Goal: Task Accomplishment & Management: Use online tool/utility

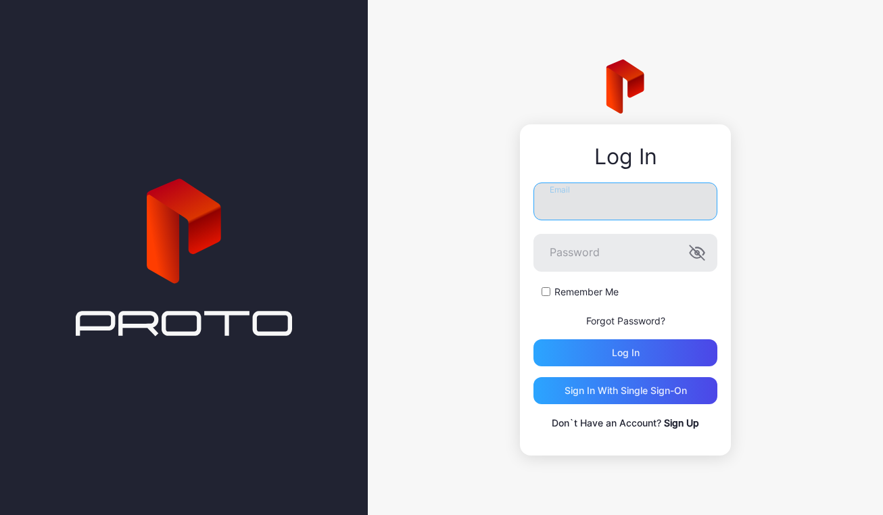
click at [605, 198] on input "Email" at bounding box center [626, 202] width 184 height 38
click at [664, 208] on input "**********" at bounding box center [626, 202] width 184 height 38
click at [659, 204] on input "**********" at bounding box center [626, 202] width 184 height 38
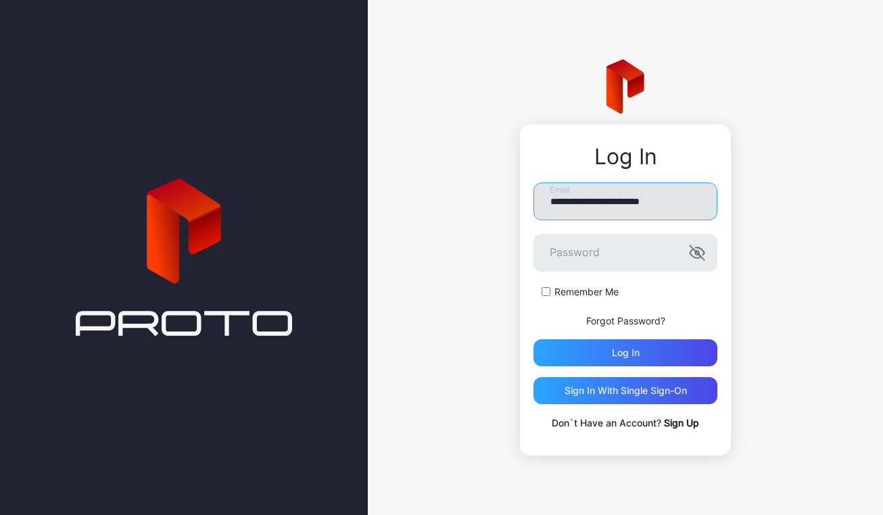
click at [659, 204] on input "**********" at bounding box center [626, 202] width 184 height 38
type input "**********"
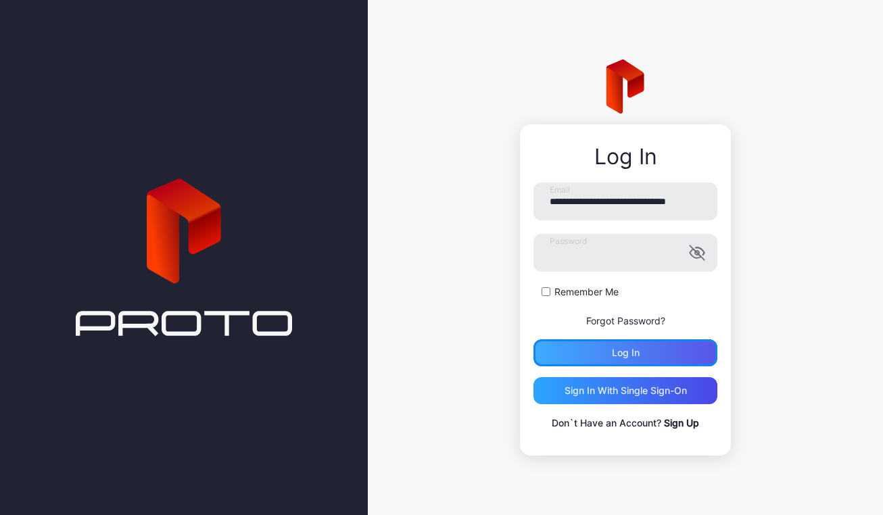
click at [626, 354] on div "Log in" at bounding box center [626, 353] width 28 height 11
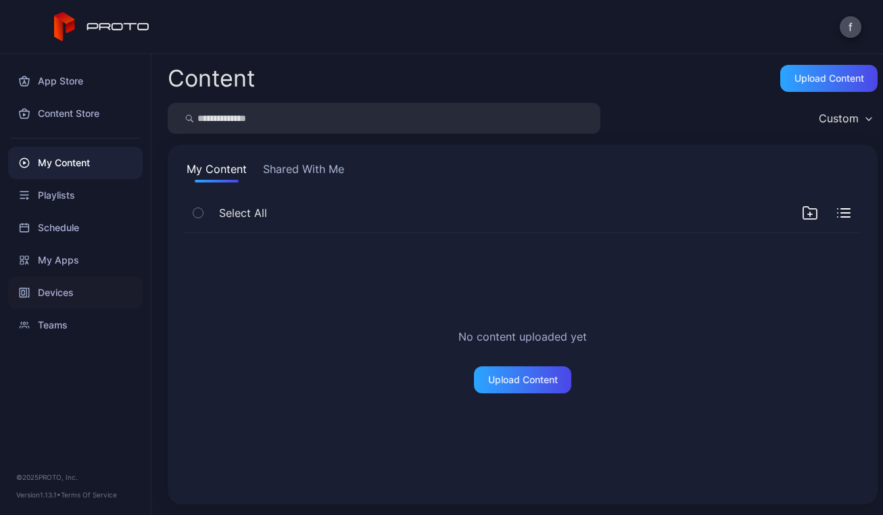
click at [64, 294] on div "Devices" at bounding box center [75, 293] width 135 height 32
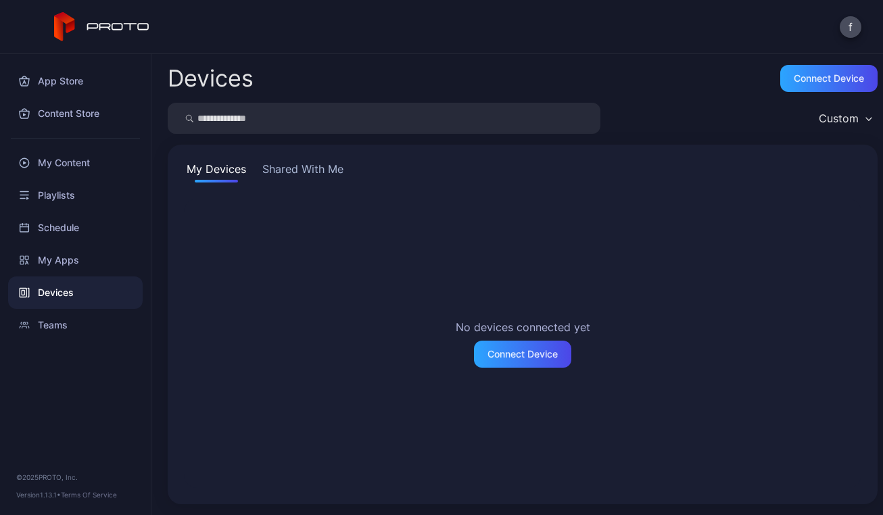
click at [310, 166] on button "Shared With Me" at bounding box center [303, 172] width 87 height 22
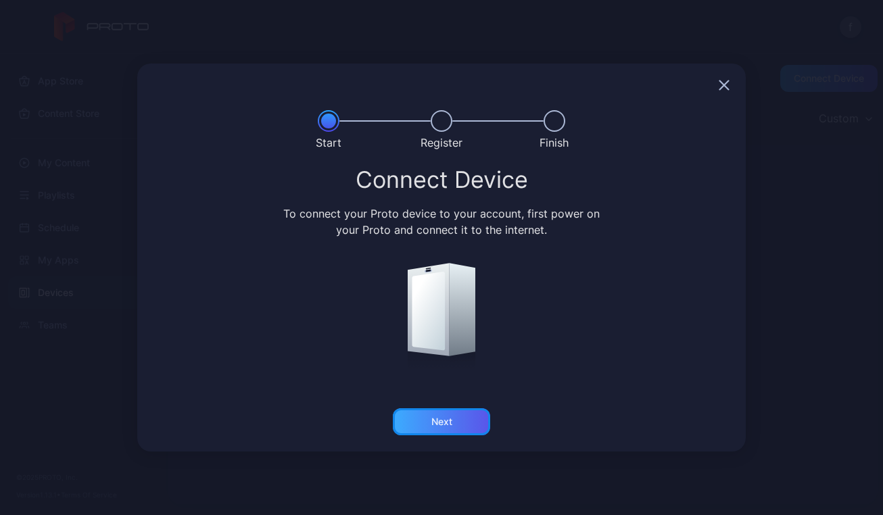
click at [446, 423] on div "Next" at bounding box center [442, 422] width 21 height 11
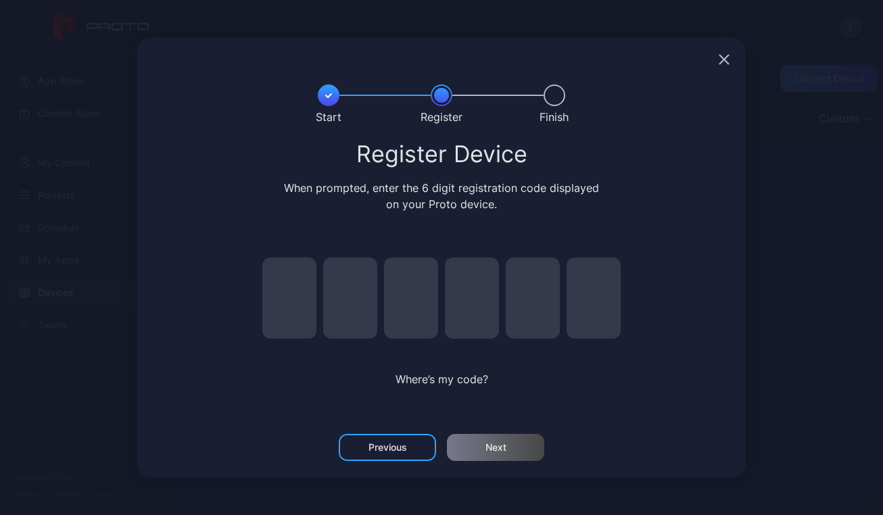
click at [303, 298] on input "pin code 1 of 6" at bounding box center [289, 298] width 54 height 81
type input "*"
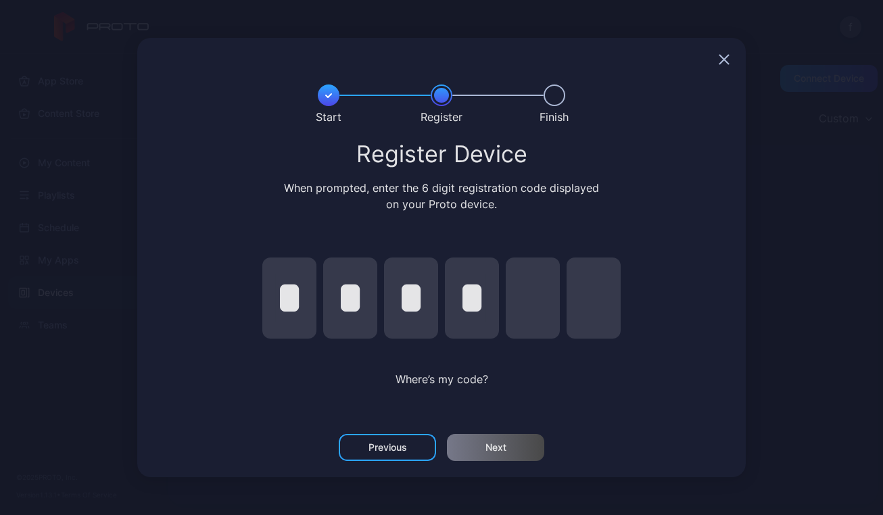
type input "*"
click at [659, 365] on div "Register Device When prompted, enter the 6 digit registration code displayed on…" at bounding box center [442, 280] width 576 height 276
click at [497, 448] on div "Next" at bounding box center [496, 447] width 21 height 11
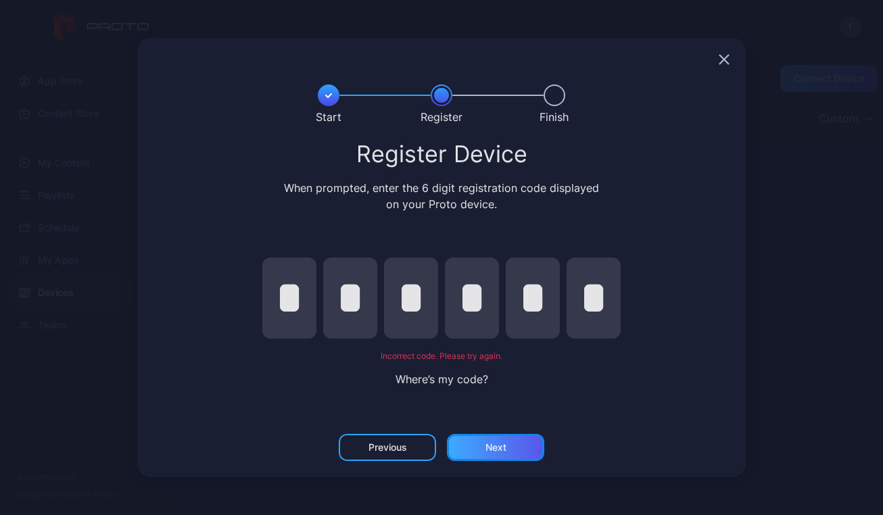
click at [506, 450] on div "Next" at bounding box center [496, 447] width 21 height 11
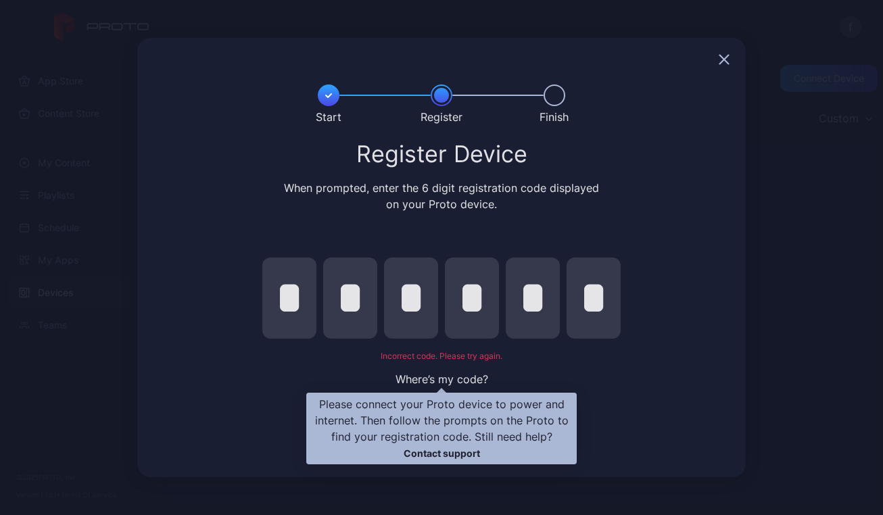
click at [465, 377] on span "Where’s my code?" at bounding box center [442, 380] width 93 height 14
click at [450, 384] on span "Where’s my code?" at bounding box center [442, 380] width 93 height 14
click at [461, 453] on link "Contact support" at bounding box center [442, 453] width 76 height 11
click at [436, 381] on span "Where’s my code?" at bounding box center [442, 380] width 93 height 14
click at [442, 375] on span "Where’s my code?" at bounding box center [442, 380] width 93 height 14
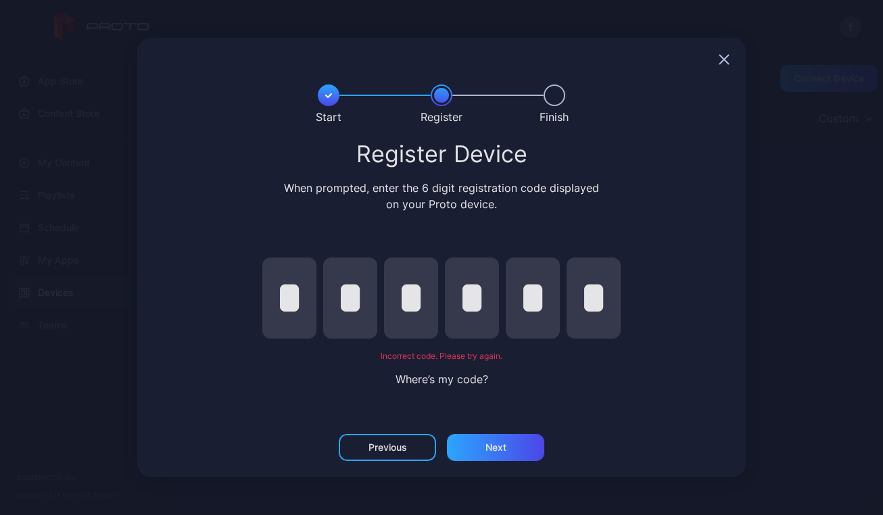
click at [442, 351] on div "Incorrect code. Please try again." at bounding box center [442, 351] width 392 height 0
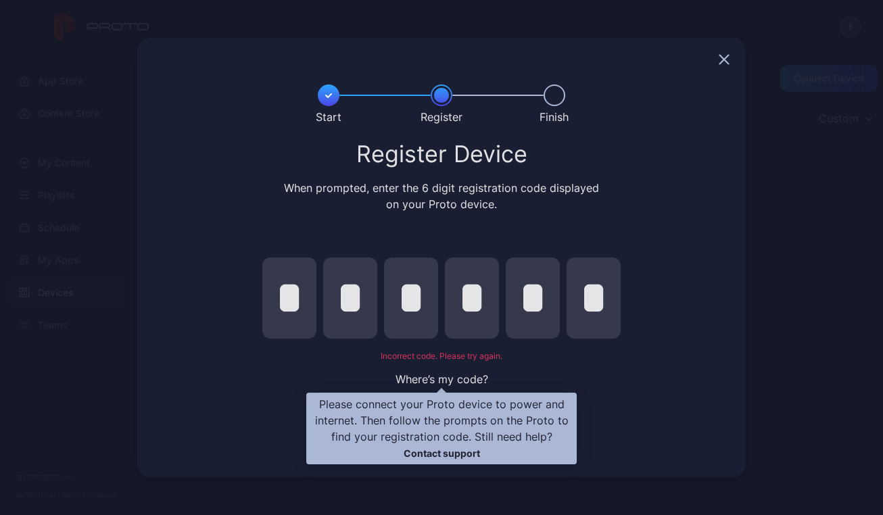
click at [438, 380] on span "Where’s my code?" at bounding box center [442, 380] width 93 height 14
click at [443, 450] on link "Contact support" at bounding box center [442, 453] width 76 height 11
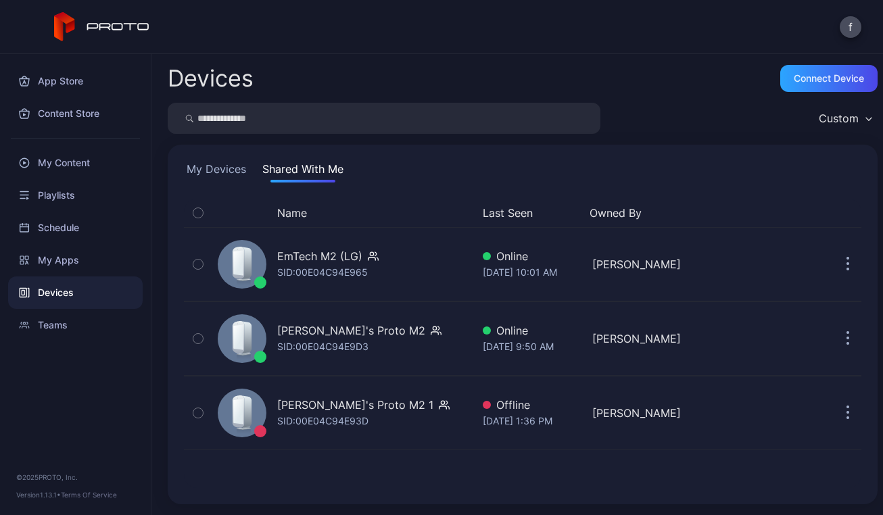
click at [226, 164] on button "My Devices" at bounding box center [216, 172] width 65 height 22
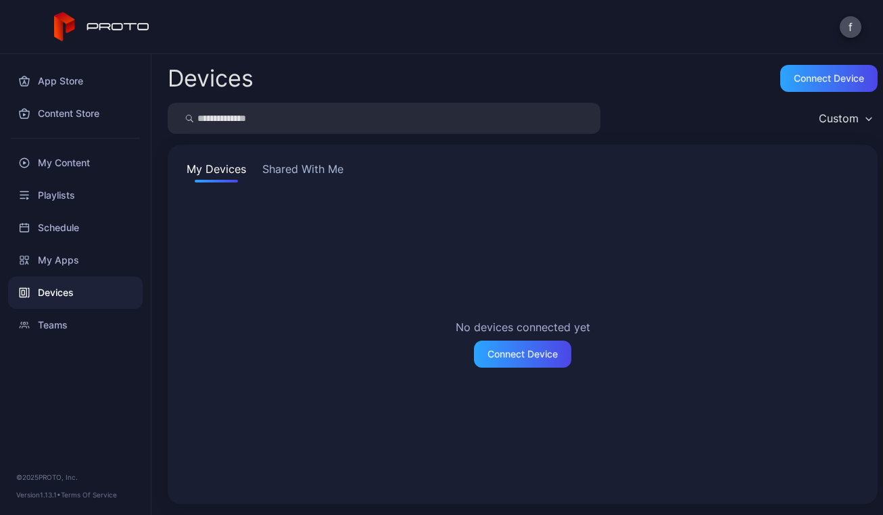
click at [297, 166] on button "Shared With Me" at bounding box center [303, 172] width 87 height 22
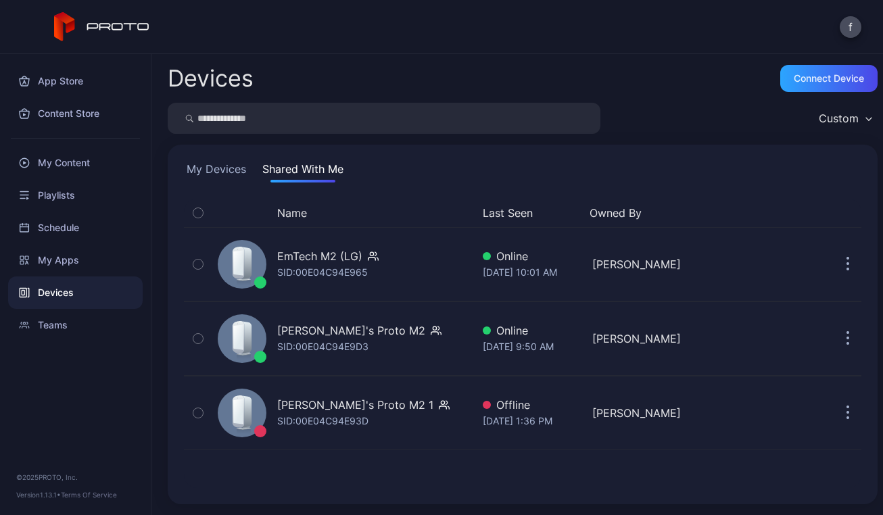
click at [218, 167] on button "My Devices" at bounding box center [216, 172] width 65 height 22
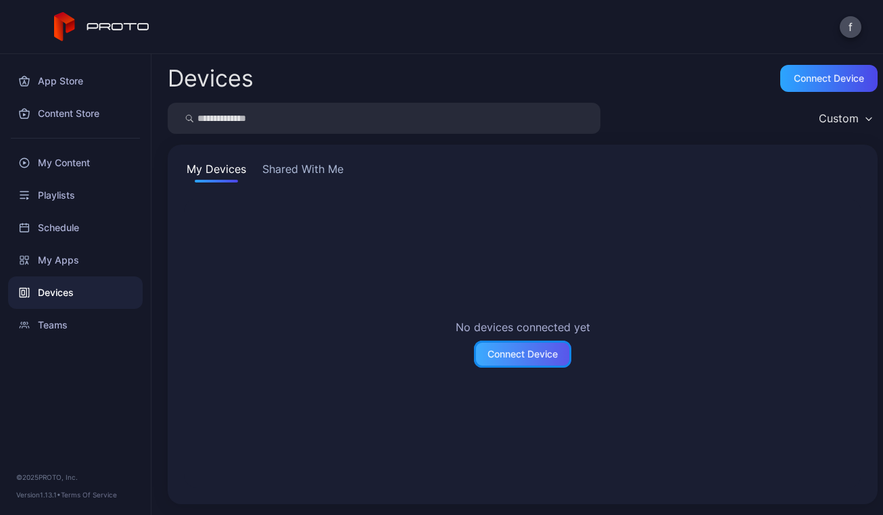
click at [503, 349] on div "Connect Device" at bounding box center [523, 354] width 70 height 11
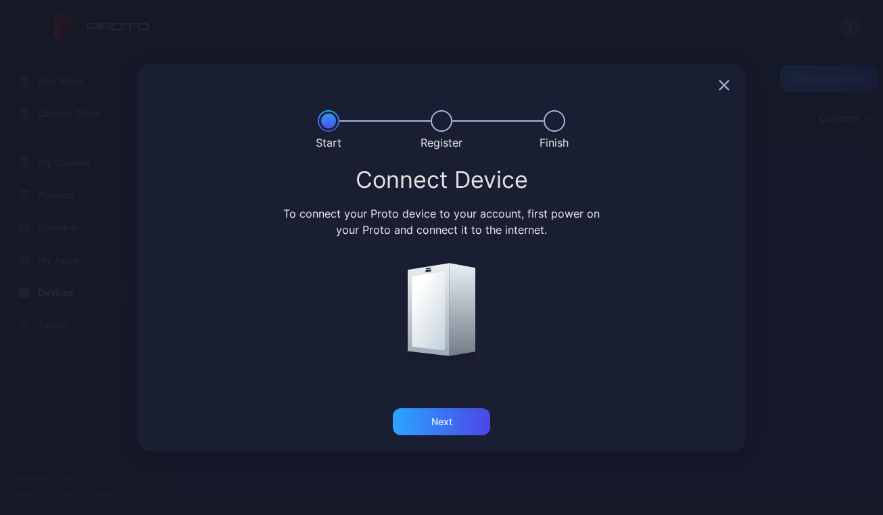
click at [725, 86] on icon "button" at bounding box center [724, 85] width 9 height 9
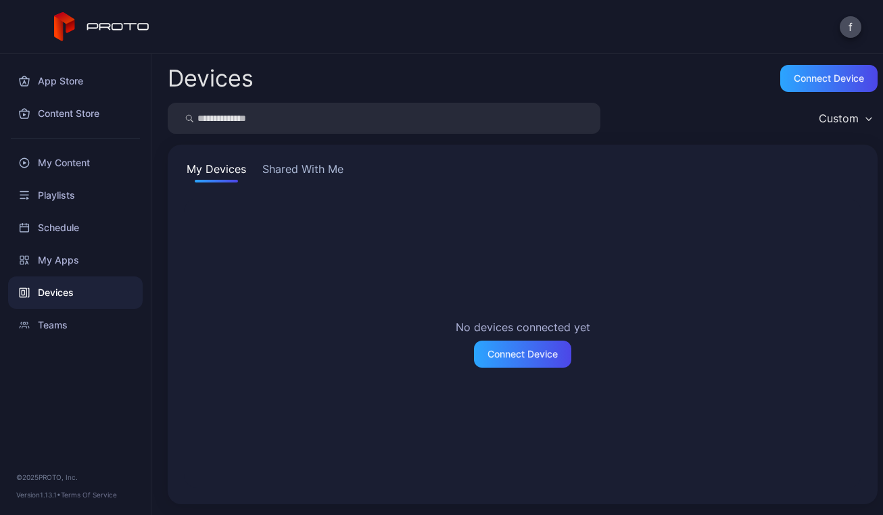
click at [303, 164] on button "Shared With Me" at bounding box center [303, 172] width 87 height 22
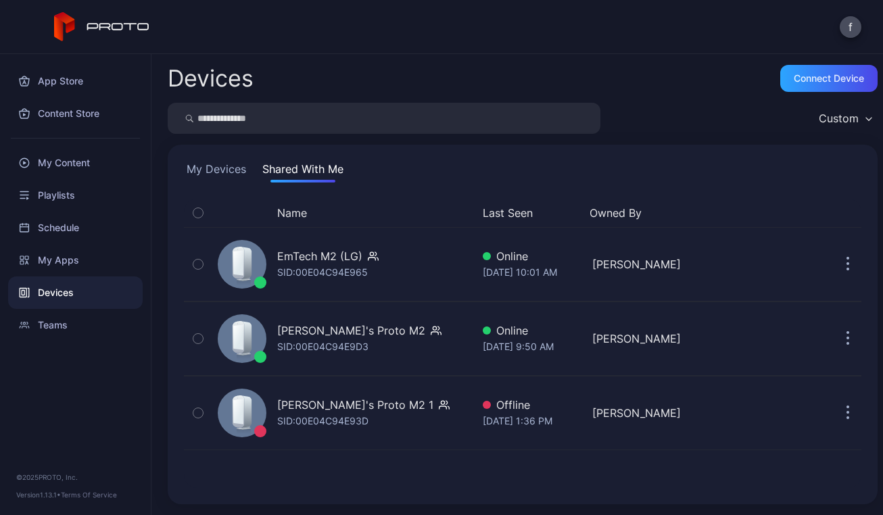
click at [43, 400] on div "App Store Content Store My Content Playlists Schedule My Apps Devices Teams © 2…" at bounding box center [76, 284] width 152 height 461
